Goal: Check status: Check status

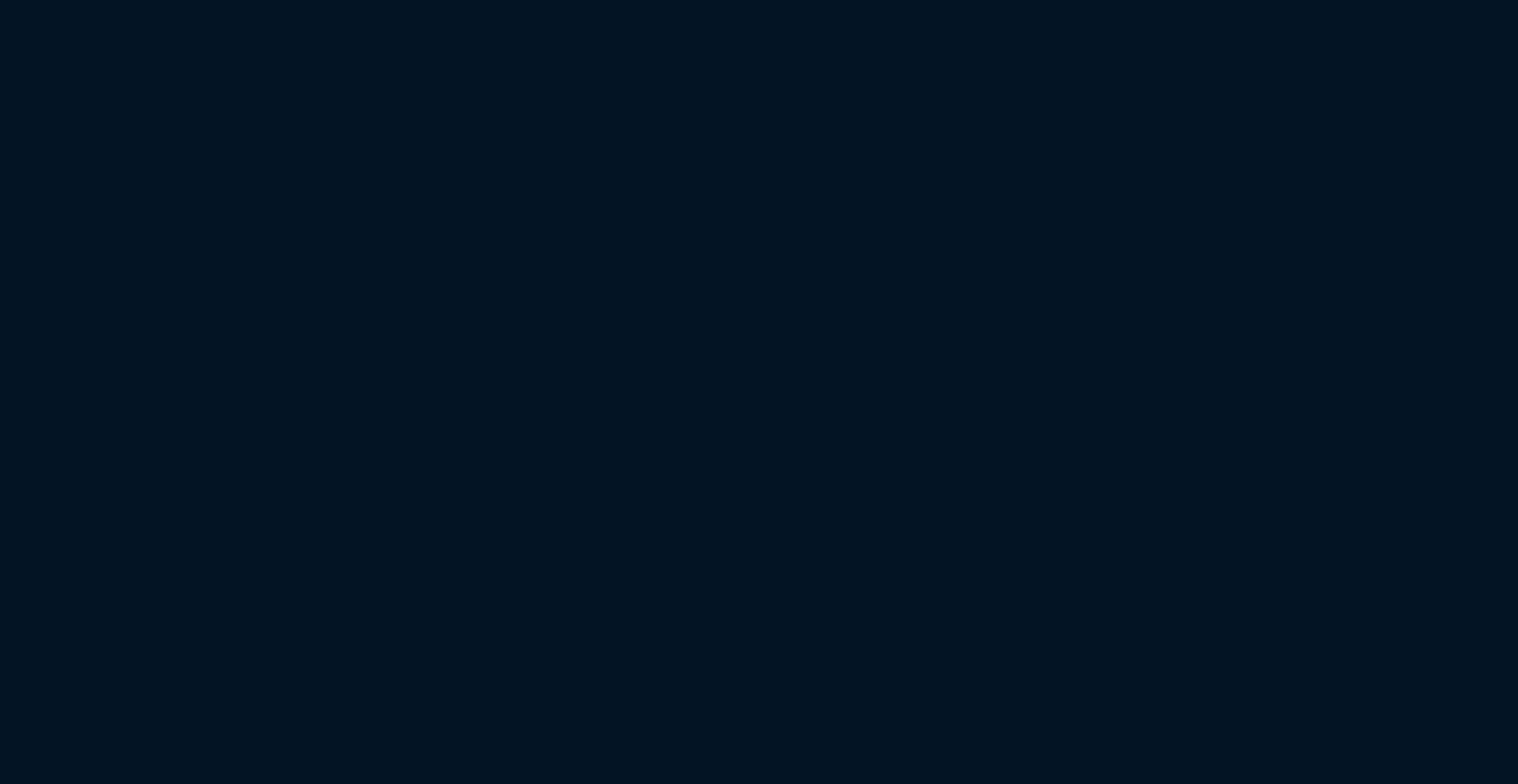
click at [450, 0] on html at bounding box center [759, 0] width 1518 height 0
click at [330, 0] on html at bounding box center [759, 0] width 1518 height 0
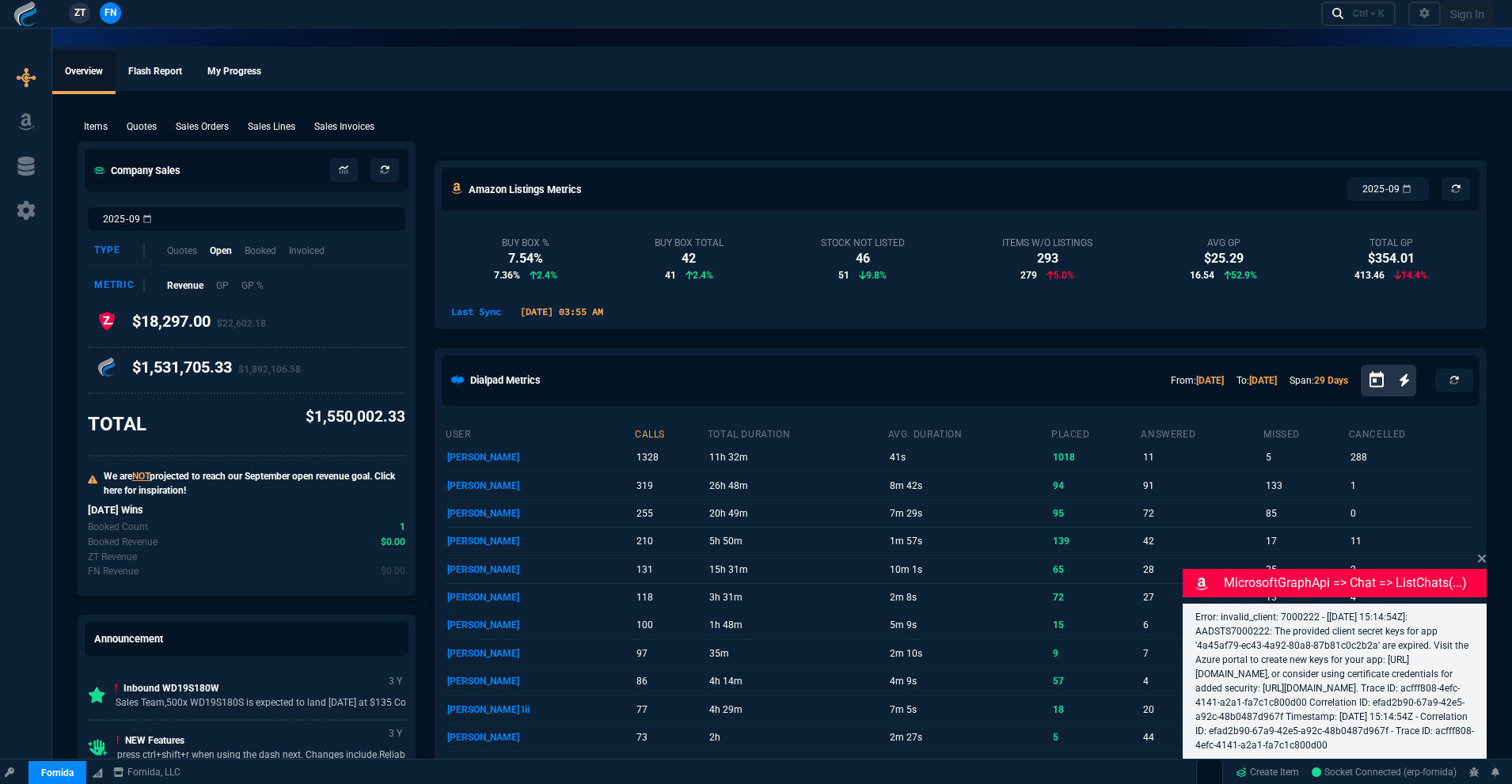
select select "18: totals"
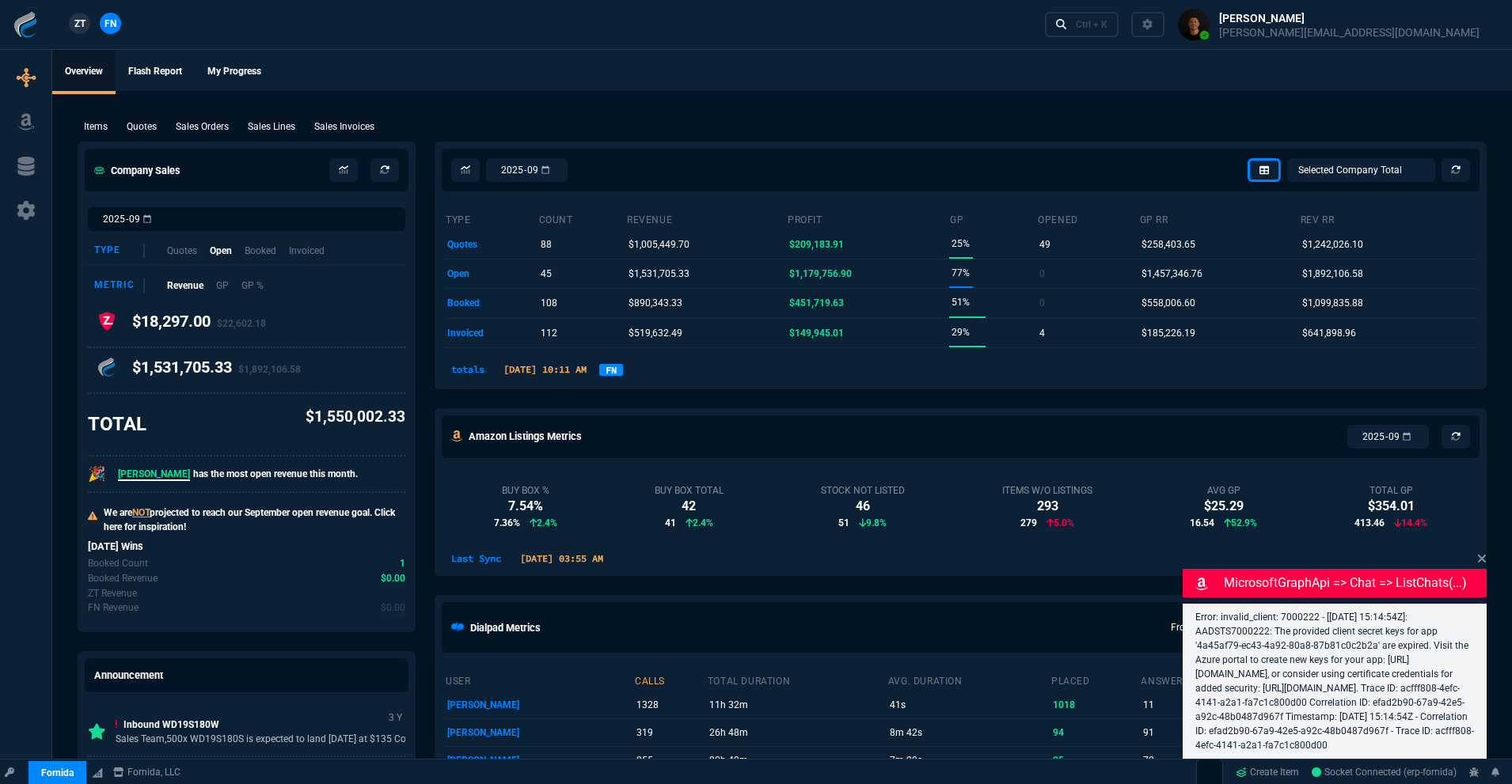
click at [623, 372] on link "FN" at bounding box center [611, 370] width 24 height 12
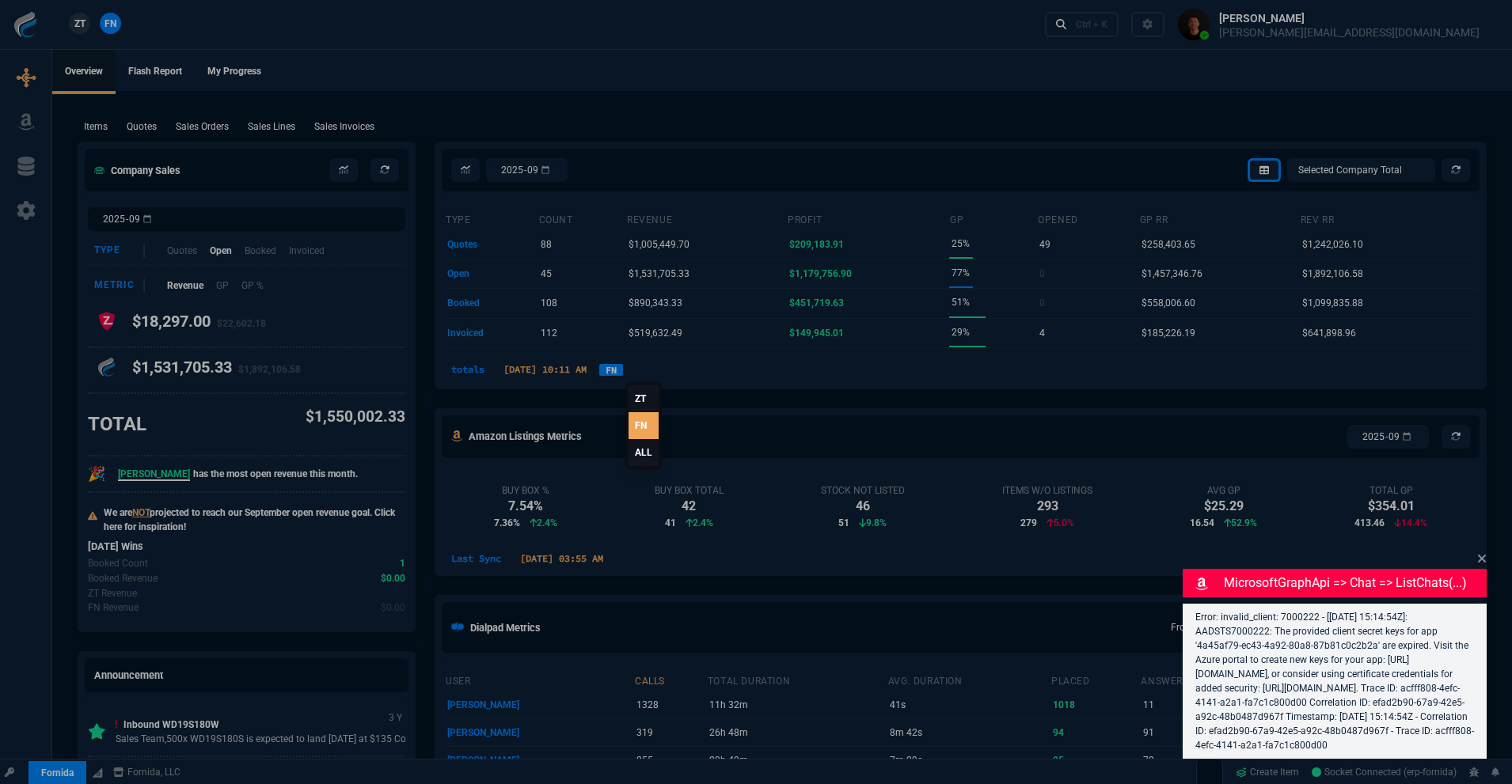
click at [646, 453] on link "ALL" at bounding box center [643, 452] width 30 height 27
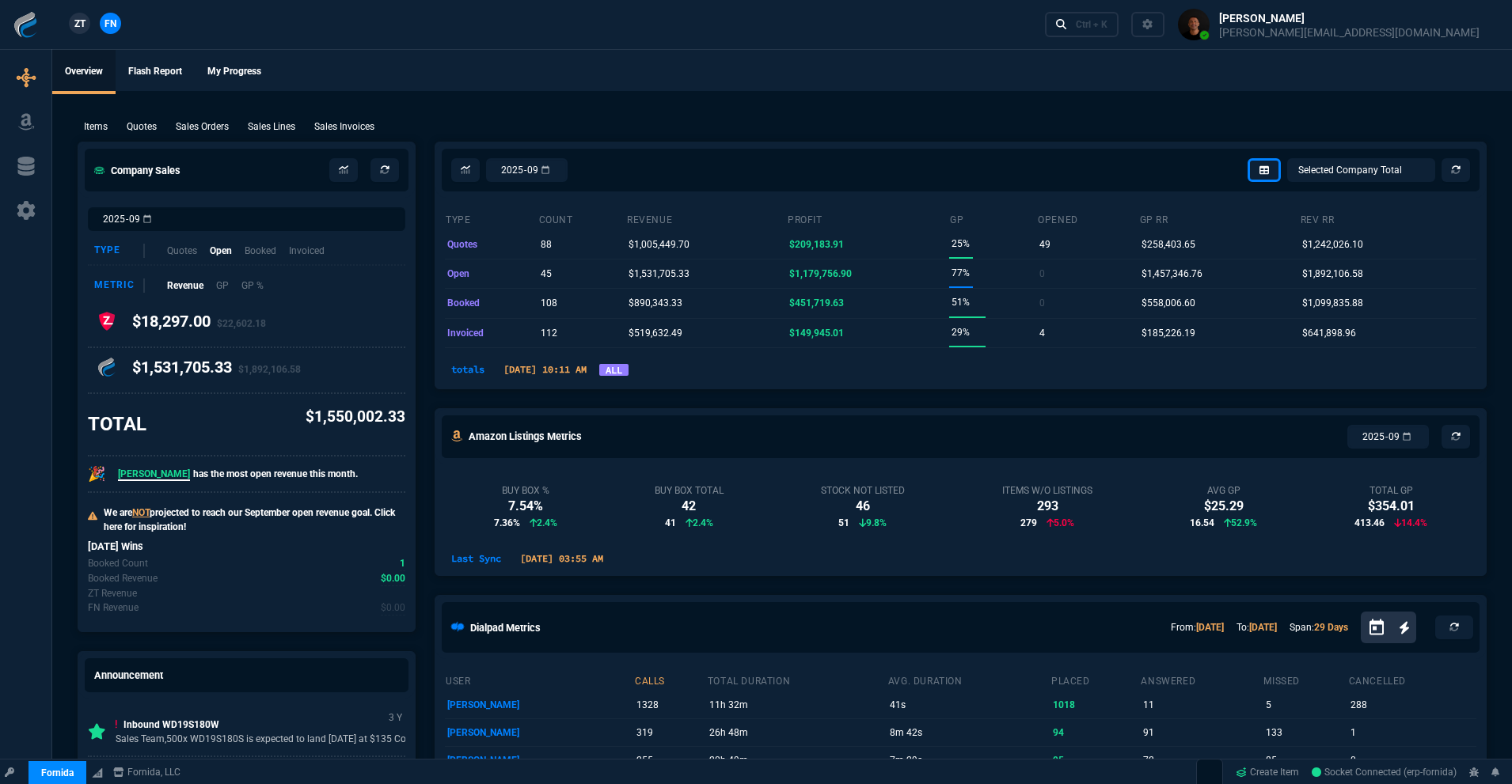
click at [629, 376] on link "ALL" at bounding box center [614, 370] width 30 height 12
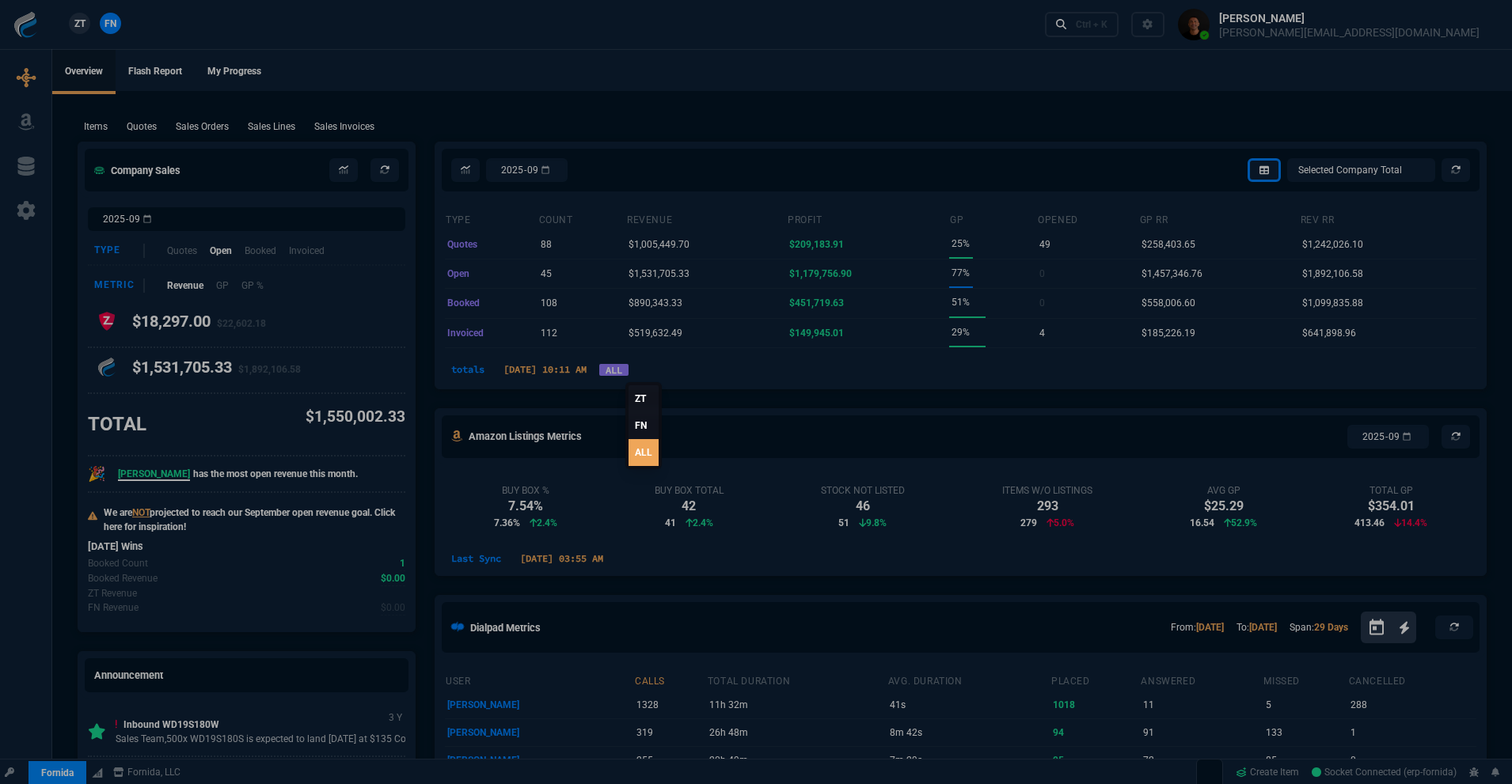
click at [635, 458] on link "ALL" at bounding box center [643, 452] width 30 height 27
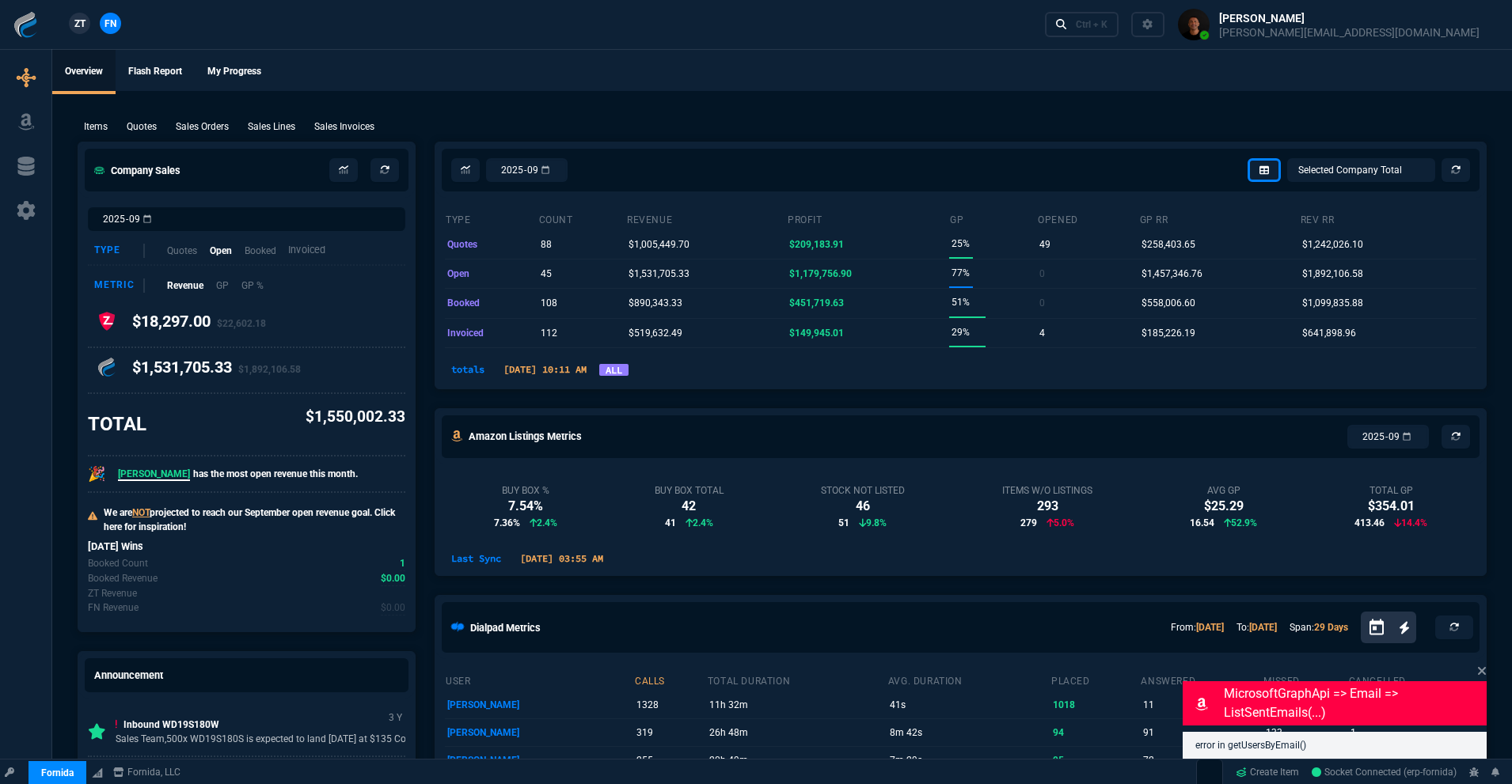
click at [321, 250] on p "Invoiced" at bounding box center [307, 250] width 38 height 15
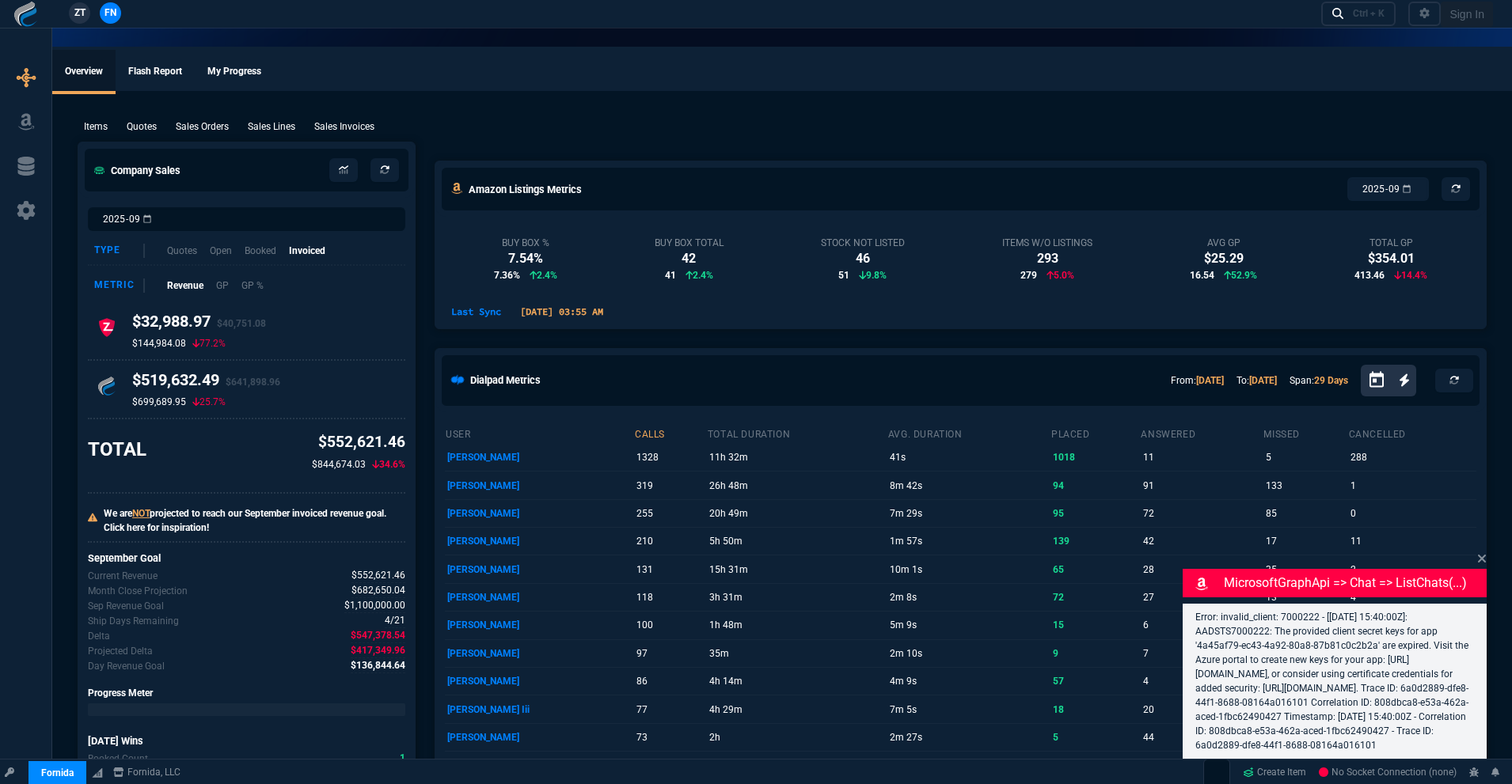
select select "18: totals"
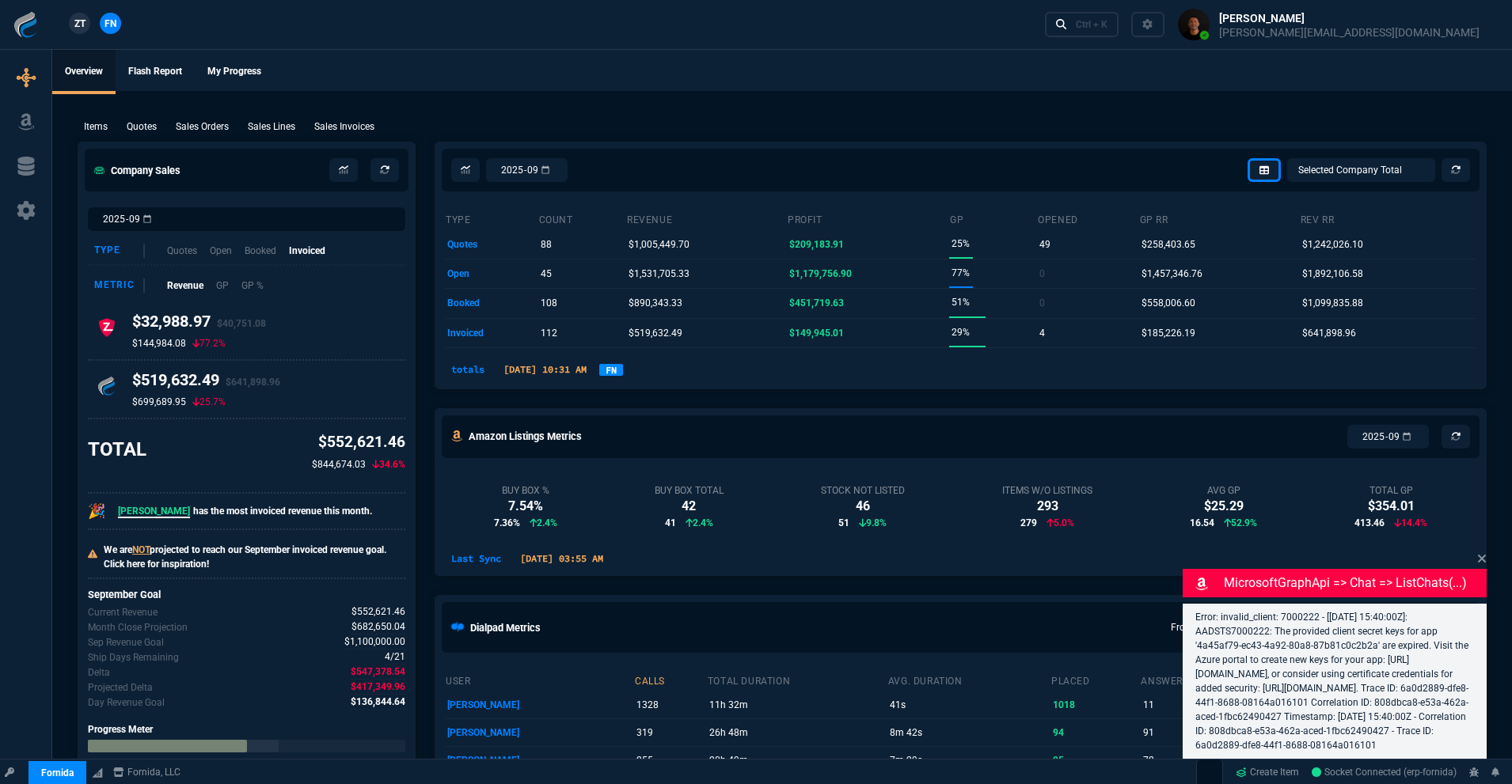
click at [623, 368] on link "FN" at bounding box center [611, 370] width 24 height 12
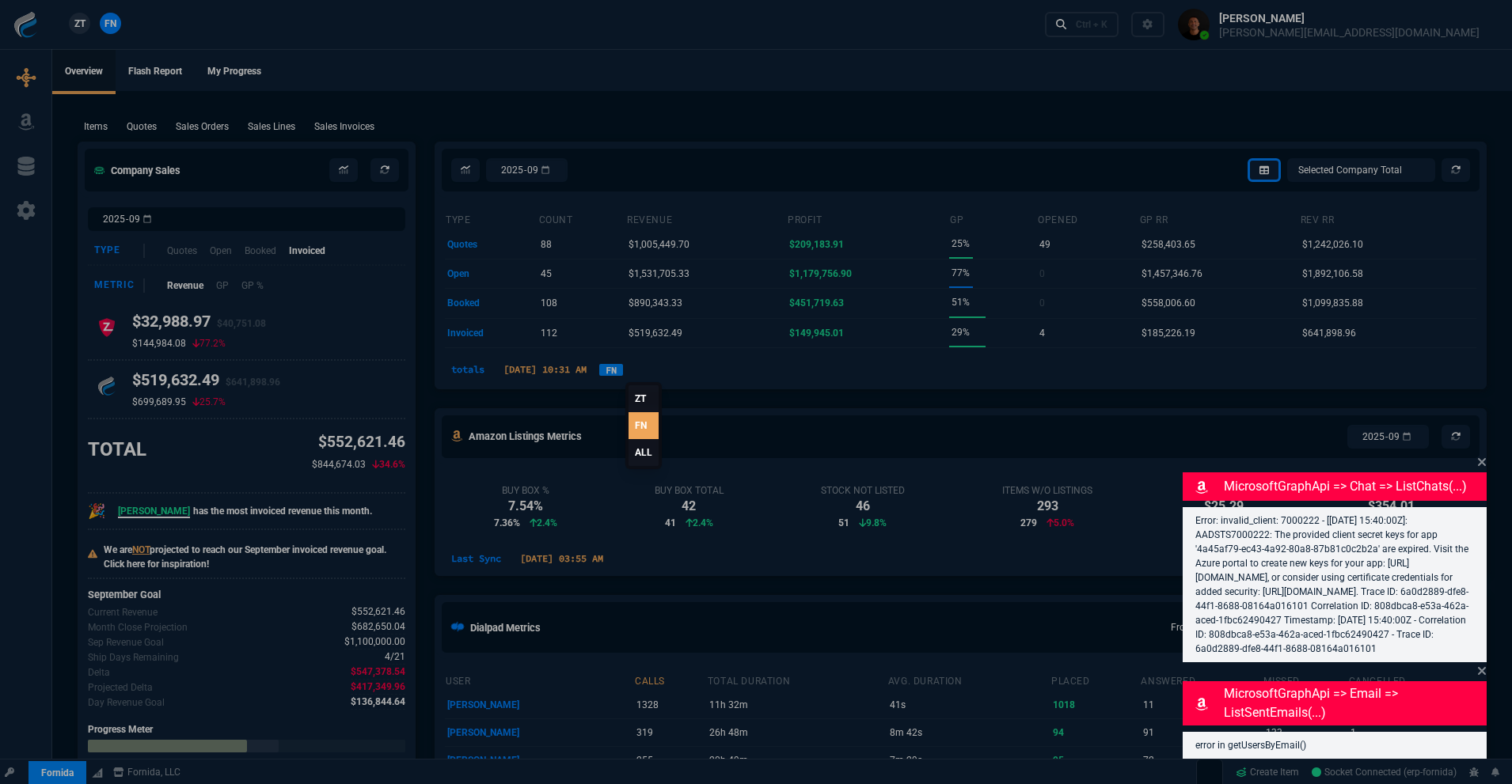
click at [631, 447] on link "ALL" at bounding box center [643, 452] width 30 height 27
